Goal: Task Accomplishment & Management: Manage account settings

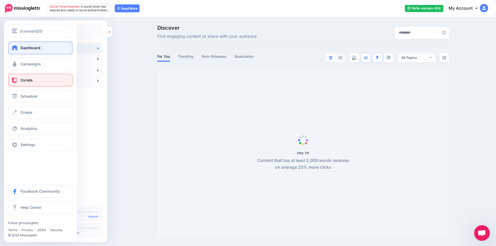
click at [27, 47] on span "Dashboard" at bounding box center [31, 48] width 20 height 4
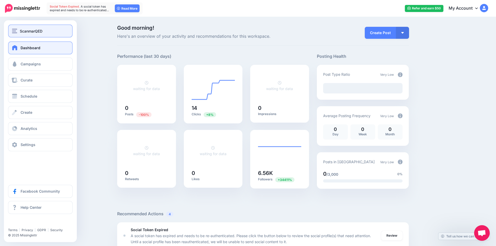
click at [31, 32] on span "ScanmarQED" at bounding box center [31, 31] width 23 height 6
click at [22, 31] on span "ScanmarQED" at bounding box center [31, 31] width 23 height 6
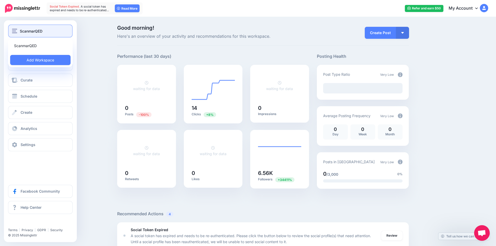
click at [37, 30] on span "ScanmarQED" at bounding box center [31, 31] width 23 height 6
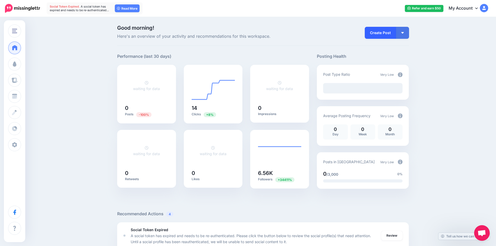
click at [377, 36] on link "Create Post" at bounding box center [380, 33] width 31 height 12
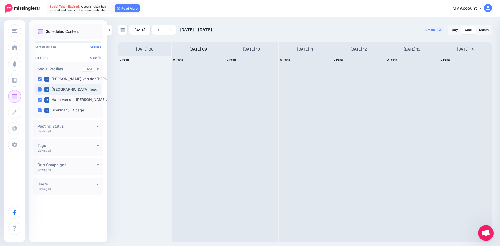
click at [40, 90] on ins at bounding box center [39, 89] width 4 height 4
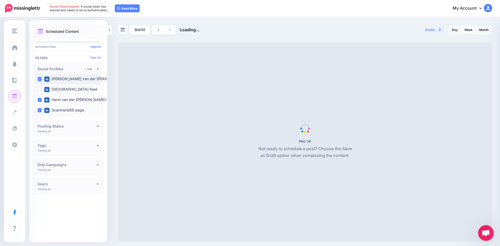
click at [41, 78] on ins at bounding box center [39, 79] width 4 height 4
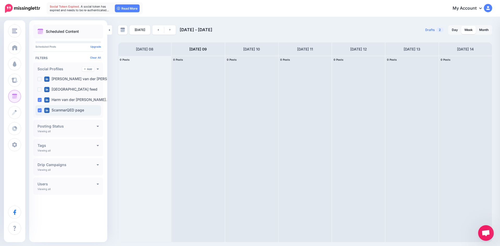
click at [40, 110] on ins at bounding box center [39, 110] width 4 height 4
click at [94, 10] on span "A social token has expired and needs to be re-authenticated…" at bounding box center [79, 8] width 59 height 7
click at [485, 234] on span "Open chat" at bounding box center [485, 233] width 9 height 7
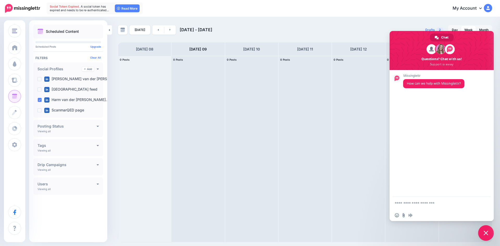
click at [482, 233] on span "Close chat" at bounding box center [486, 233] width 16 height 16
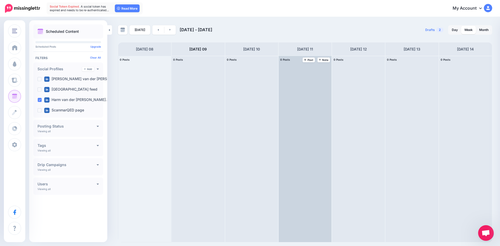
click at [289, 122] on div at bounding box center [305, 149] width 53 height 186
click at [310, 60] on span "Post" at bounding box center [308, 60] width 9 height 3
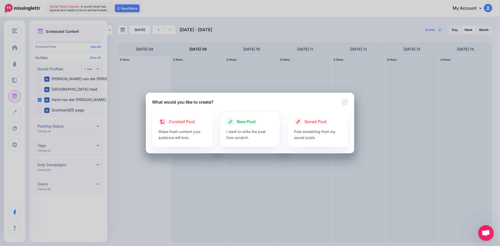
click at [244, 127] on div at bounding box center [250, 127] width 48 height 3
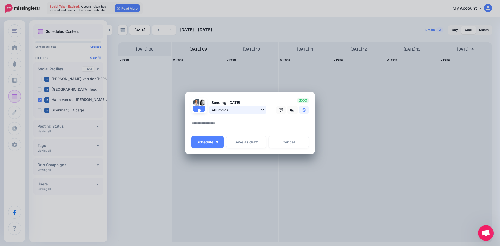
click at [250, 111] on span "All Profiles" at bounding box center [236, 109] width 48 height 5
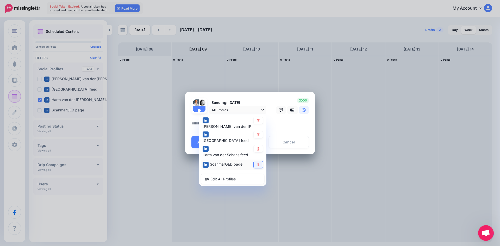
click at [258, 166] on icon at bounding box center [258, 164] width 4 height 3
click at [257, 134] on icon at bounding box center [258, 134] width 3 height 3
click at [257, 122] on link at bounding box center [258, 120] width 9 height 7
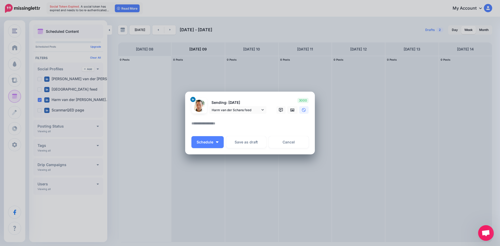
click at [277, 123] on textarea at bounding box center [251, 125] width 120 height 10
click at [194, 100] on icon at bounding box center [193, 99] width 2 height 2
click at [301, 99] on span "3000" at bounding box center [302, 100] width 11 height 5
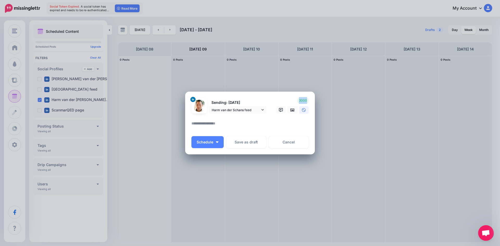
click at [301, 99] on span "3000" at bounding box center [302, 100] width 11 height 5
click at [251, 99] on div "Sending: 11th Sep Harm van der Schans feed Marcel van der Kooi feed" at bounding box center [228, 106] width 83 height 16
drag, startPoint x: 210, startPoint y: 100, endPoint x: 297, endPoint y: 101, distance: 86.9
click at [297, 101] on div "Sending: 11th Sep Harm van der Schans feed Marcel van der Kooi feed" at bounding box center [249, 106] width 125 height 16
click at [291, 99] on div "3000" at bounding box center [292, 106] width 42 height 16
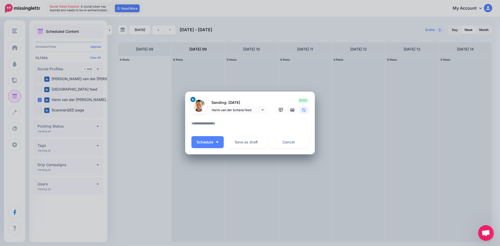
click at [291, 99] on div "3000" at bounding box center [292, 106] width 42 height 16
click at [302, 99] on span "3000" at bounding box center [302, 100] width 11 height 5
click at [247, 98] on div "Sending: 11th Sep Harm van der Schans feed Marcel van der Kooi feed" at bounding box center [228, 106] width 83 height 16
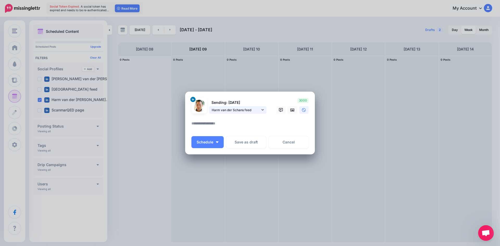
drag, startPoint x: 215, startPoint y: 99, endPoint x: 228, endPoint y: 111, distance: 17.7
click at [215, 100] on div "Sending: 11th Sep Harm van der Schans feed Marcel van der Kooi feed" at bounding box center [228, 106] width 83 height 16
click at [228, 111] on span "Harm van der Schans feed" at bounding box center [236, 109] width 48 height 5
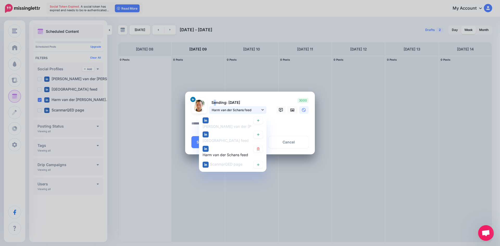
click at [228, 110] on span "Harm van der Schans feed" at bounding box center [236, 109] width 48 height 5
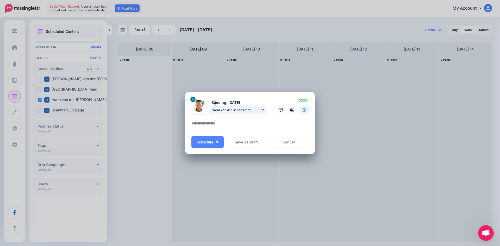
click at [228, 110] on span "Harm van der Schans feed" at bounding box center [236, 109] width 48 height 5
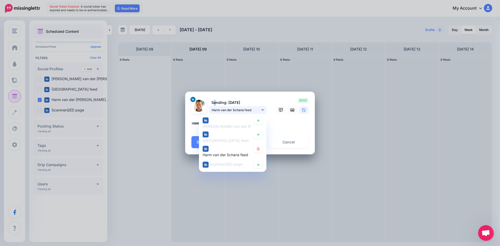
click at [237, 111] on span "Harm van der Schans feed" at bounding box center [236, 109] width 48 height 5
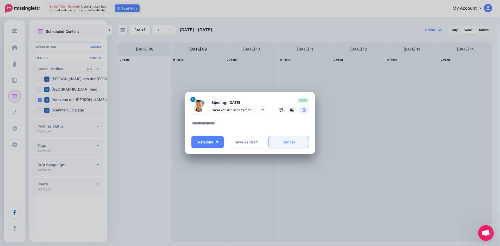
click at [291, 142] on link "Cancel" at bounding box center [289, 142] width 40 height 12
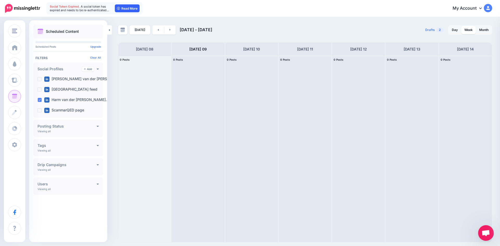
click at [119, 9] on icon at bounding box center [118, 8] width 3 height 3
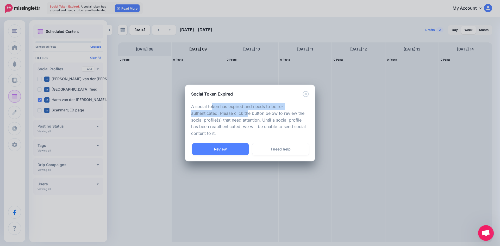
drag, startPoint x: 211, startPoint y: 106, endPoint x: 254, endPoint y: 112, distance: 43.2
click at [253, 112] on p "A social token has expired and needs to be re-authenticated. Please click the b…" at bounding box center [250, 120] width 118 height 34
click at [273, 119] on p "A social token has expired and needs to be re-authenticated. Please click the b…" at bounding box center [250, 120] width 118 height 34
drag, startPoint x: 213, startPoint y: 120, endPoint x: 240, endPoint y: 121, distance: 26.6
click at [225, 120] on p "A social token has expired and needs to be re-authenticated. Please click the b…" at bounding box center [250, 120] width 118 height 34
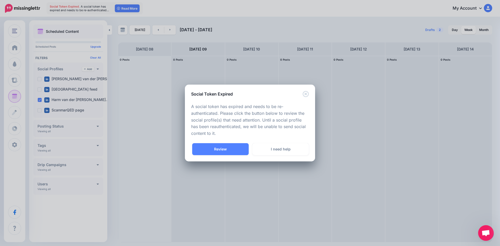
drag, startPoint x: 212, startPoint y: 125, endPoint x: 216, endPoint y: 127, distance: 4.3
click at [216, 125] on p "A social token has expired and needs to be re-authenticated. Please click the b…" at bounding box center [250, 120] width 118 height 34
drag, startPoint x: 208, startPoint y: 129, endPoint x: 216, endPoint y: 129, distance: 8.1
click at [215, 129] on p "A social token has expired and needs to be re-authenticated. Please click the b…" at bounding box center [250, 120] width 118 height 34
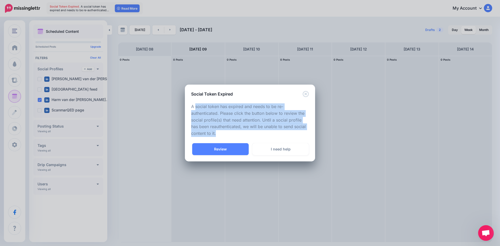
drag, startPoint x: 216, startPoint y: 133, endPoint x: 196, endPoint y: 103, distance: 36.6
click at [196, 103] on p "A social token has expired and needs to be re-authenticated. Please click the b…" at bounding box center [250, 120] width 118 height 34
click at [212, 107] on p "A social token has expired and needs to be re-authenticated. Please click the b…" at bounding box center [250, 120] width 118 height 34
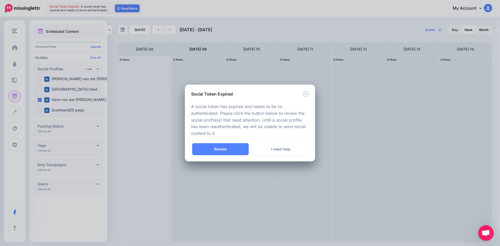
click at [214, 108] on p "A social token has expired and needs to be re-authenticated. Please click the b…" at bounding box center [250, 120] width 118 height 34
click at [229, 109] on p "A social token has expired and needs to be re-authenticated. Please click the b…" at bounding box center [250, 120] width 118 height 34
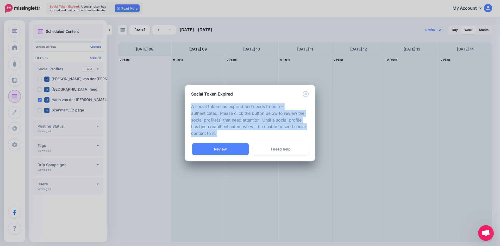
click at [229, 109] on p "A social token has expired and needs to be re-authenticated. Please click the b…" at bounding box center [250, 120] width 118 height 34
click at [233, 117] on p "A social token has expired and needs to be re-authenticated. Please click the b…" at bounding box center [250, 120] width 118 height 34
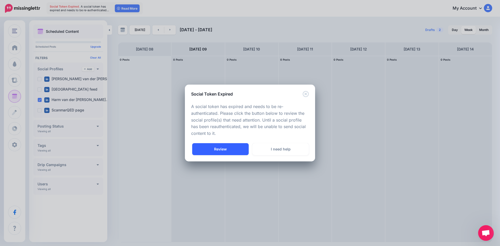
click at [229, 151] on link "Review" at bounding box center [220, 149] width 56 height 12
